Goal: Browse casually

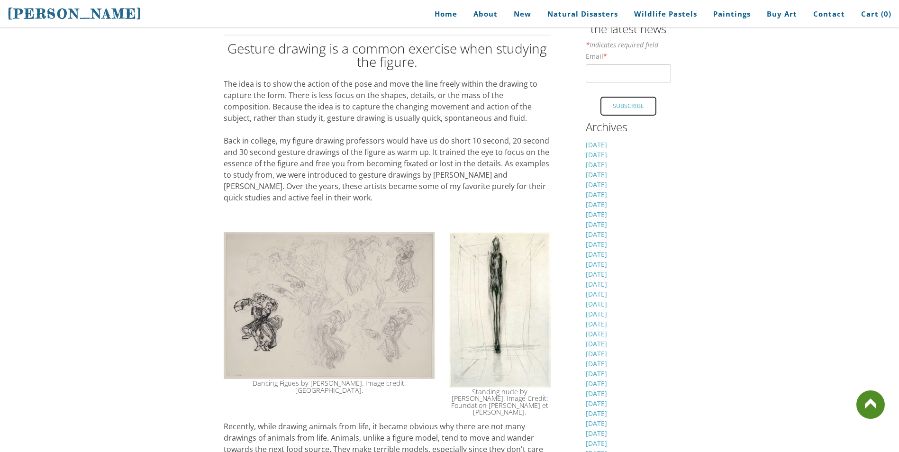
scroll to position [237, 0]
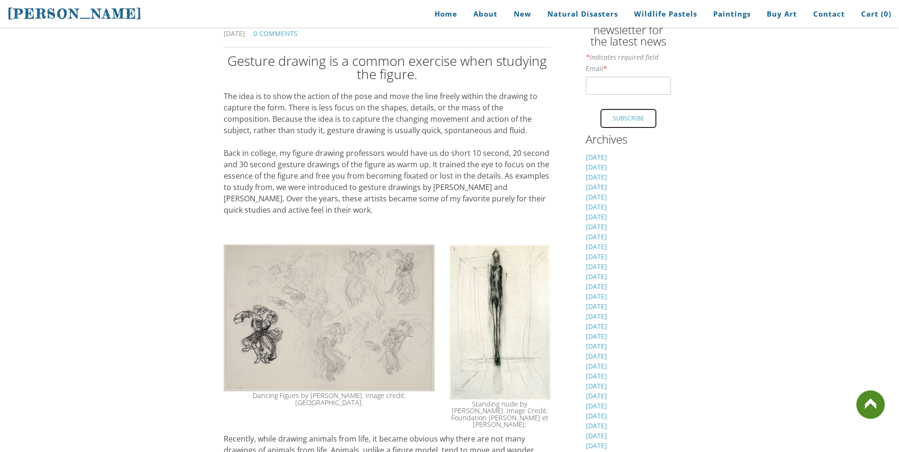
click at [231, 96] on div "The idea is to show the action of the pose and move the line freely within the …" at bounding box center [387, 159] width 327 height 137
drag, startPoint x: 231, startPoint y: 94, endPoint x: 354, endPoint y: 112, distance: 124.6
click at [354, 112] on div "The idea is to show the action of the pose and move the line freely within the …" at bounding box center [387, 159] width 327 height 137
click at [397, 129] on div "The idea is to show the action of the pose and move the line freely within the …" at bounding box center [387, 159] width 327 height 137
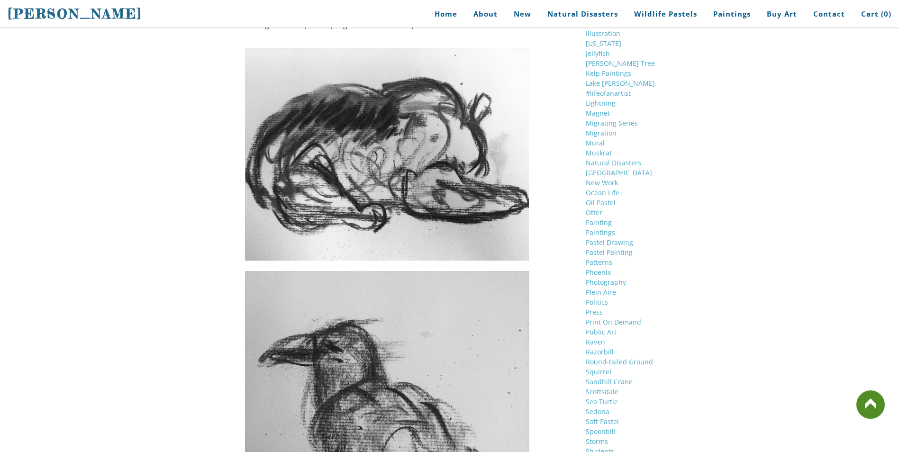
scroll to position [1517, 0]
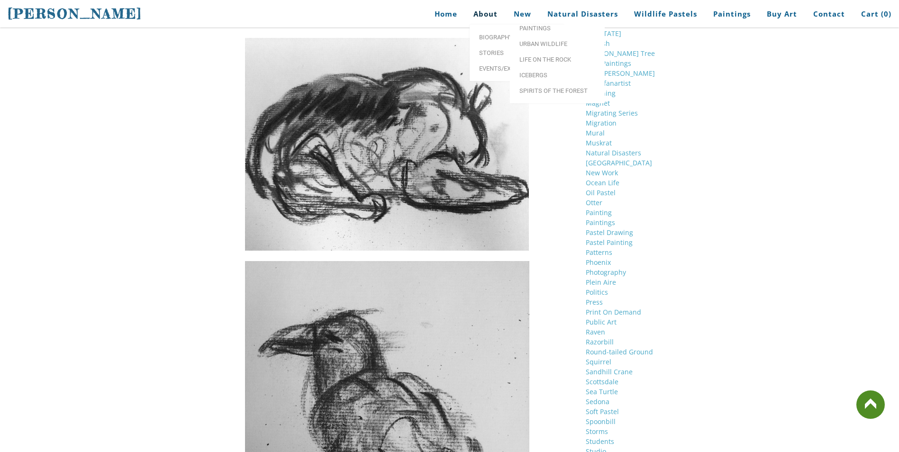
click at [491, 8] on link "About" at bounding box center [486, 13] width 38 height 21
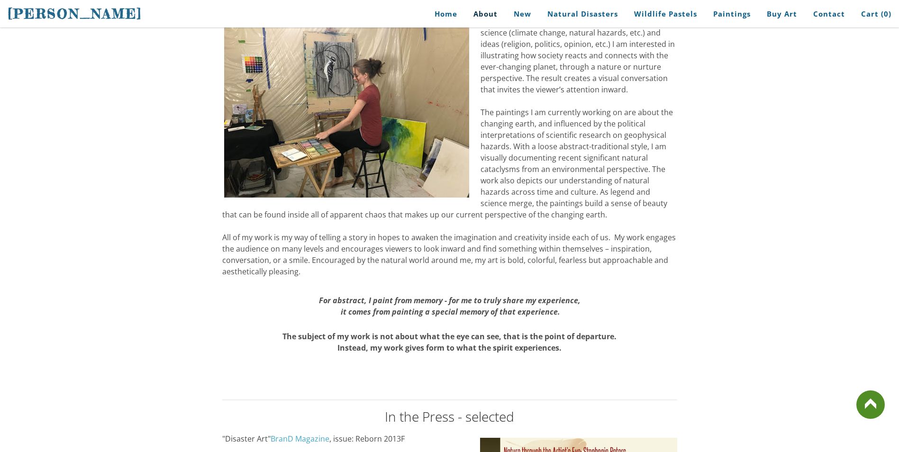
scroll to position [901, 0]
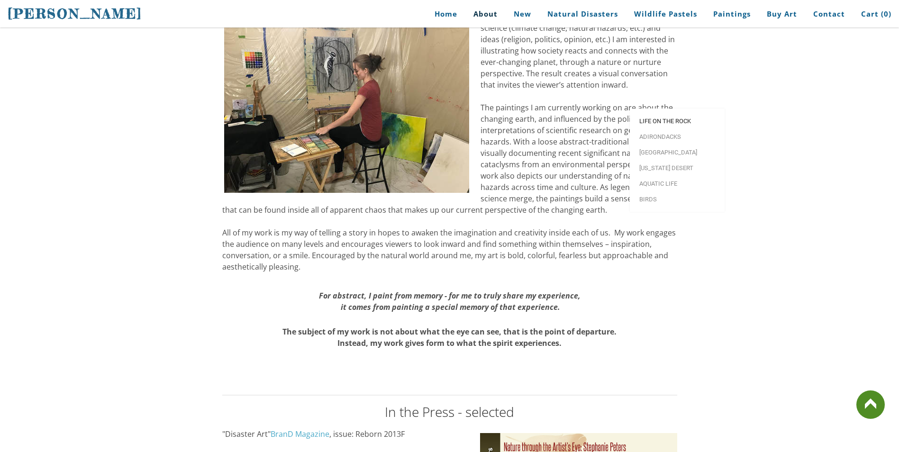
click at [675, 113] on link "Life on the Rock" at bounding box center [677, 121] width 95 height 16
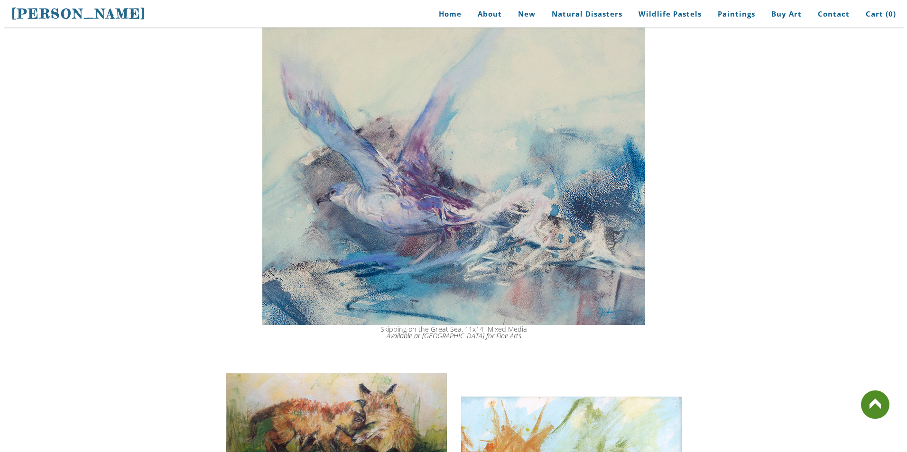
scroll to position [190, 0]
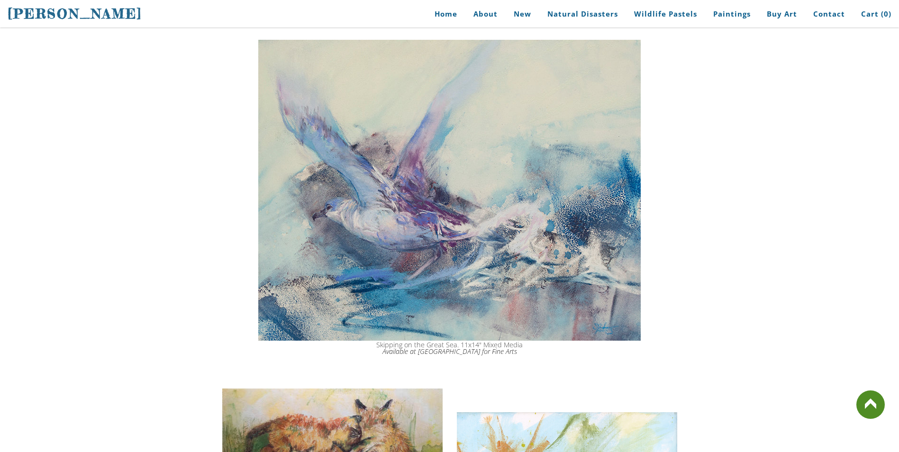
click at [470, 235] on img at bounding box center [449, 190] width 383 height 301
